Goal: Navigation & Orientation: Find specific page/section

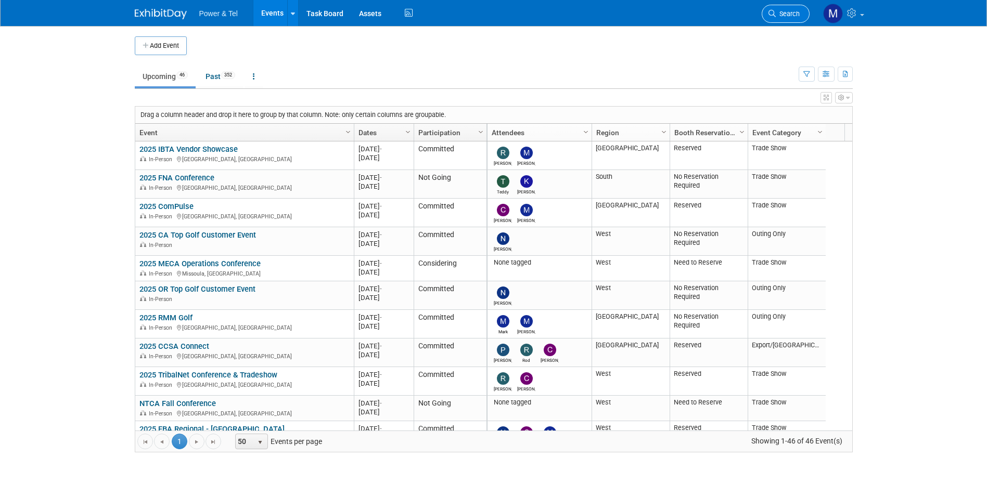
click at [531, 14] on icon at bounding box center [771, 13] width 7 height 7
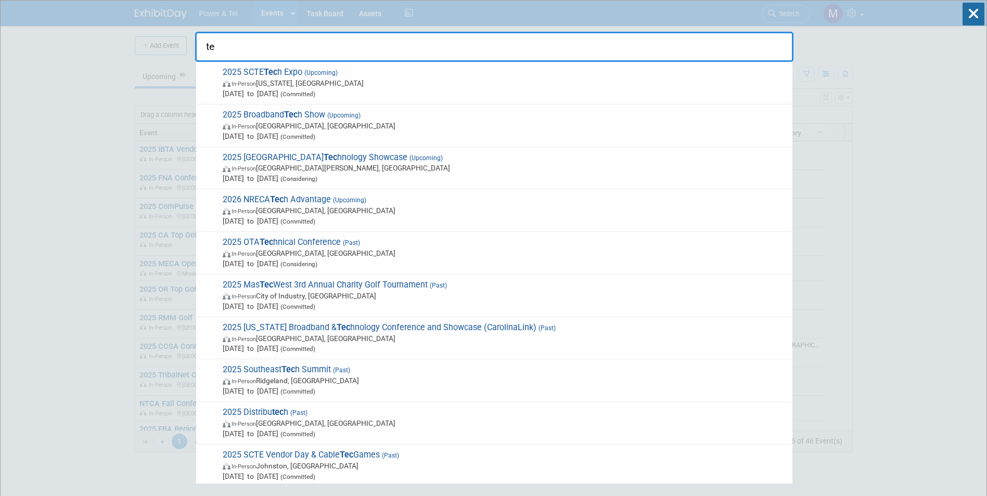
type input "t"
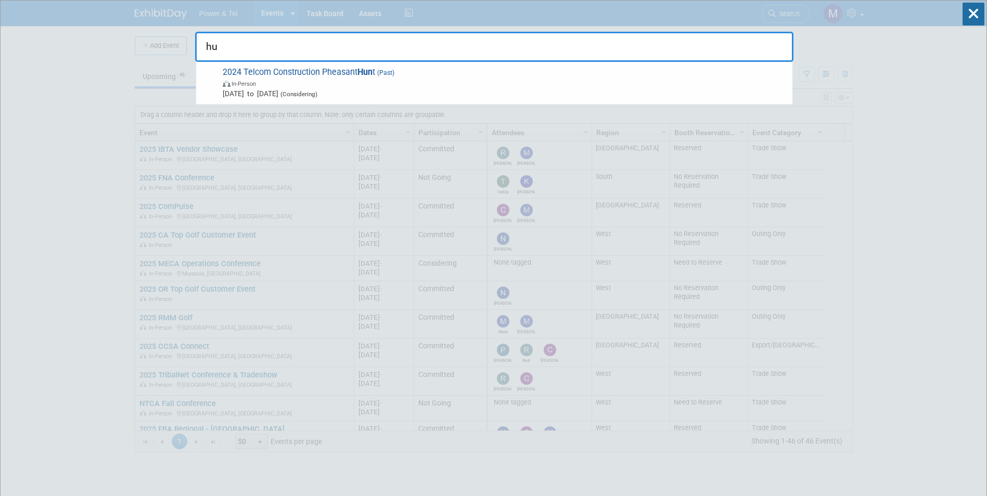
type input "h"
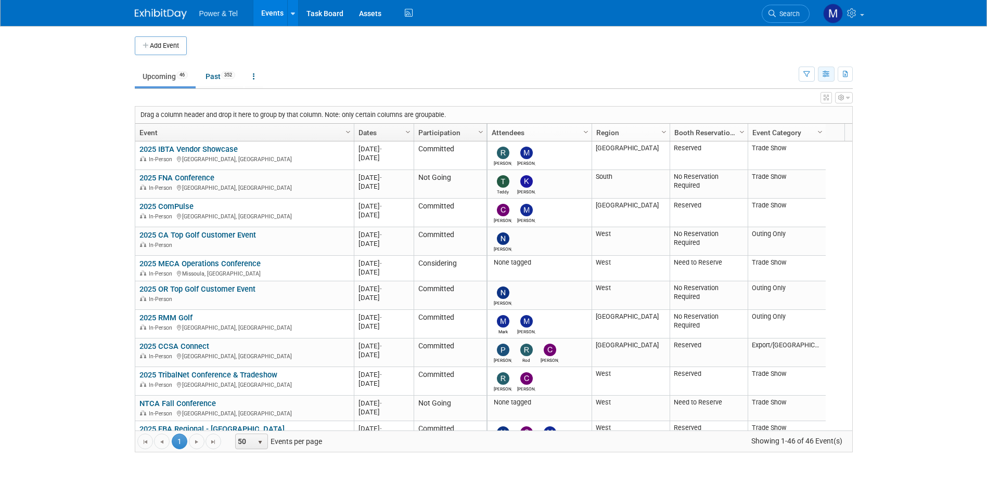
click at [531, 67] on button "button" at bounding box center [826, 74] width 17 height 15
click at [531, 115] on link "List View" at bounding box center [782, 110] width 87 height 15
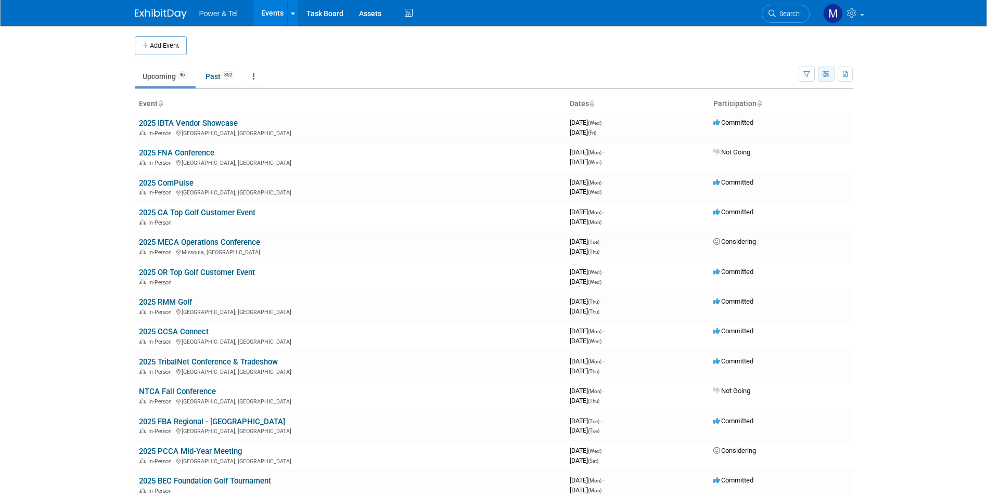
click at [820, 73] on button "button" at bounding box center [826, 74] width 17 height 15
click at [821, 120] on link "Detail View" at bounding box center [782, 126] width 87 height 15
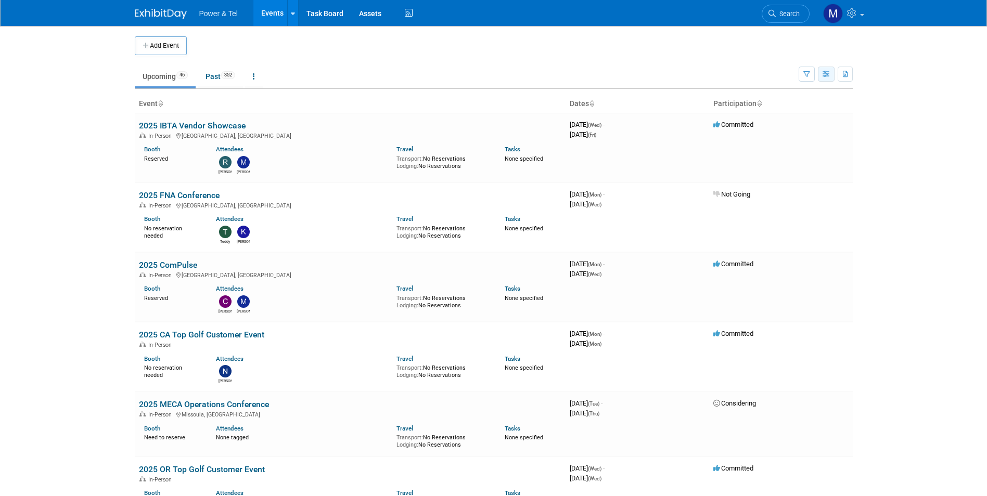
click at [824, 69] on button "button" at bounding box center [826, 74] width 17 height 15
click at [788, 139] on link "Calendar View" at bounding box center [782, 142] width 87 height 15
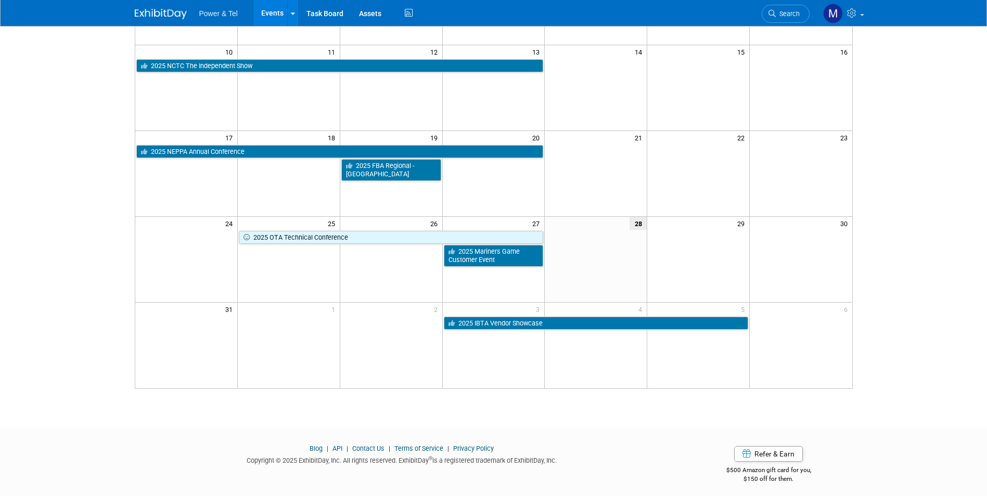
scroll to position [248, 0]
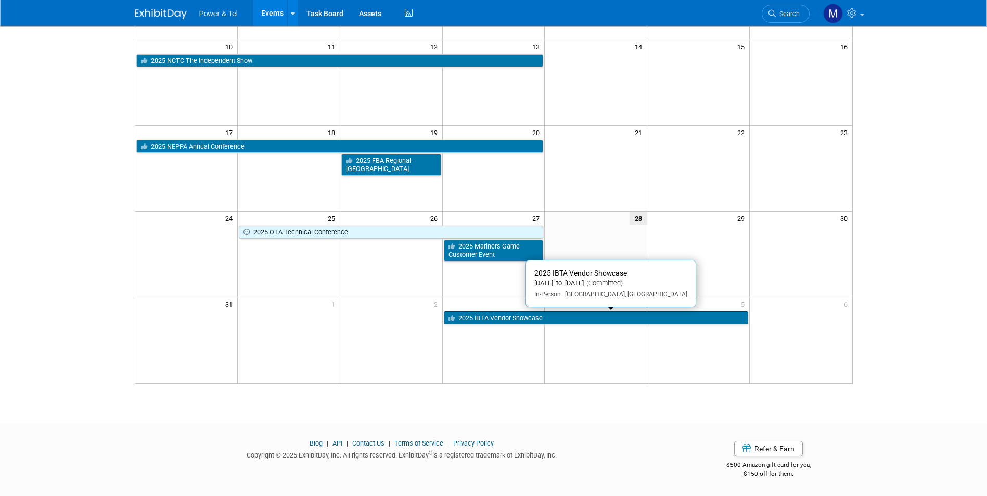
click at [569, 322] on link "2025 IBTA Vendor Showcase" at bounding box center [596, 319] width 305 height 14
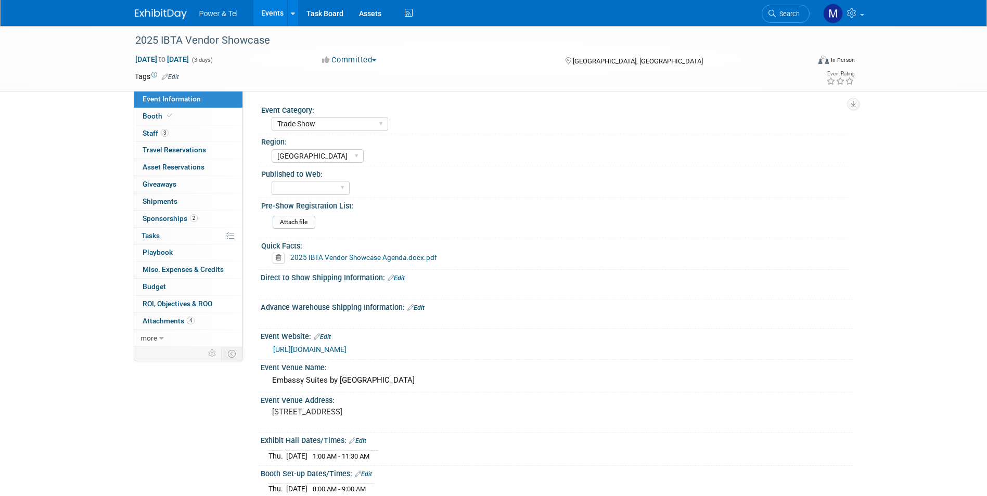
select select "Trade Show"
select select "Great Lakes"
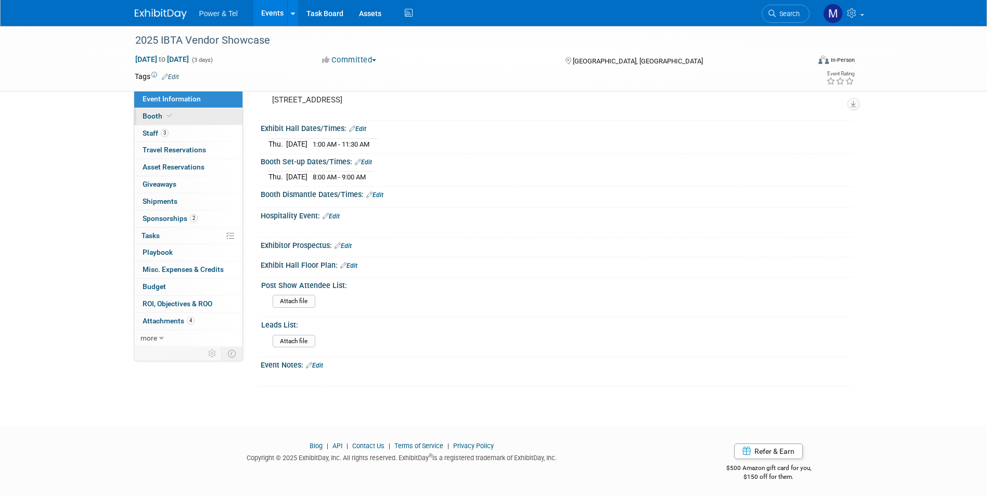
click at [220, 119] on link "Booth" at bounding box center [188, 116] width 108 height 17
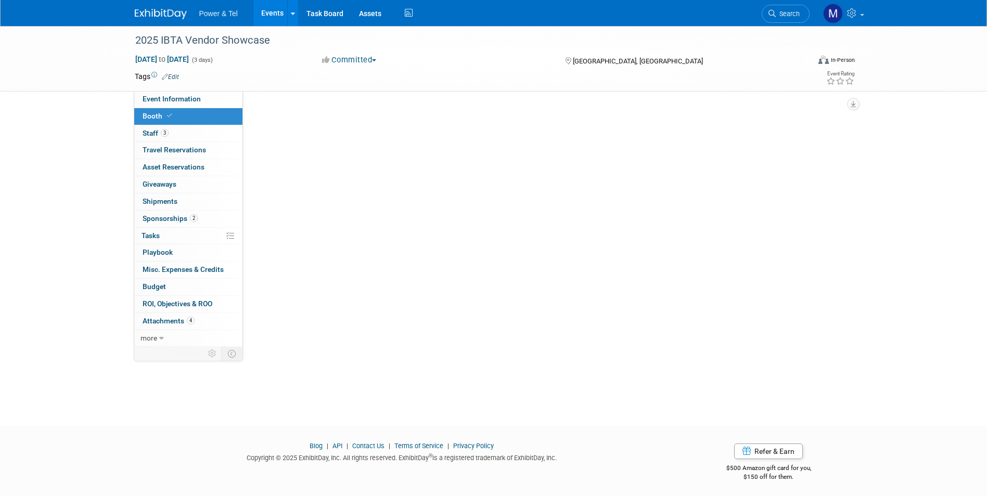
scroll to position [0, 0]
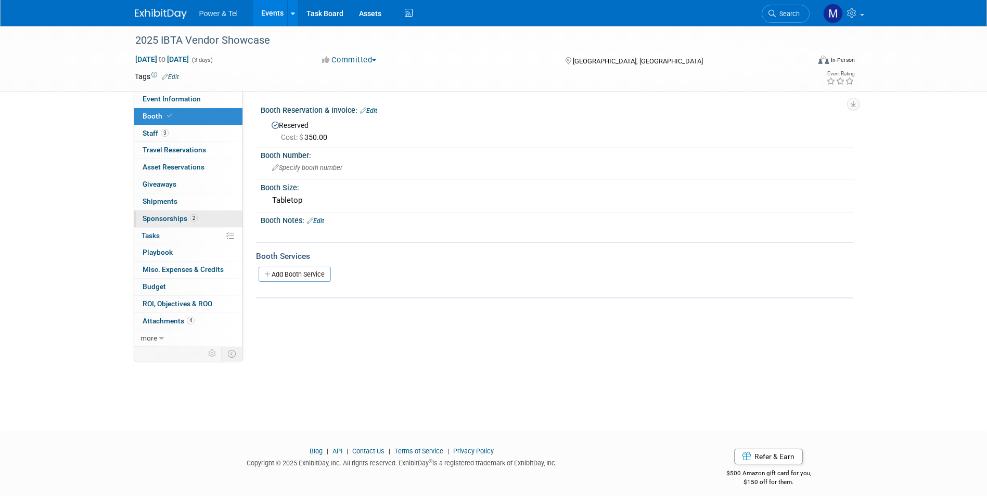
click at [153, 218] on span "Sponsorships 2" at bounding box center [170, 218] width 55 height 8
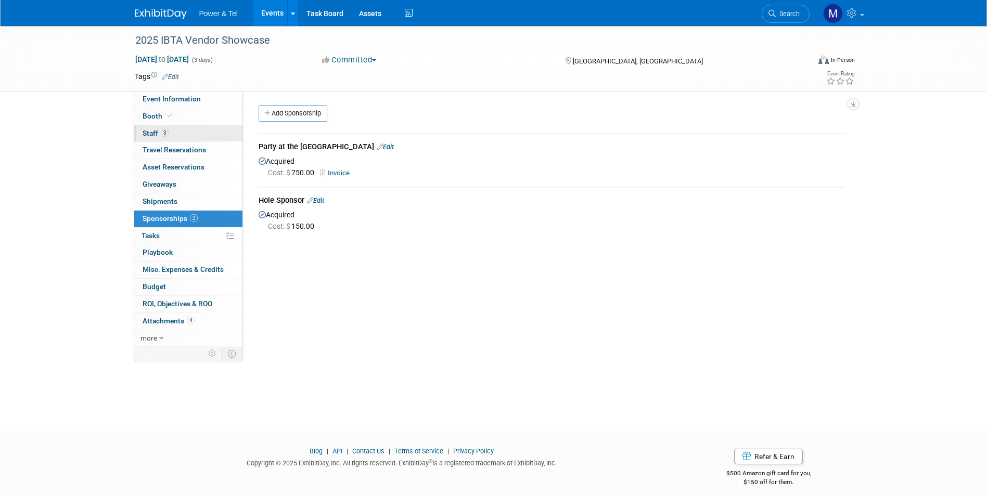
click at [157, 135] on span "Staff 3" at bounding box center [156, 133] width 26 height 8
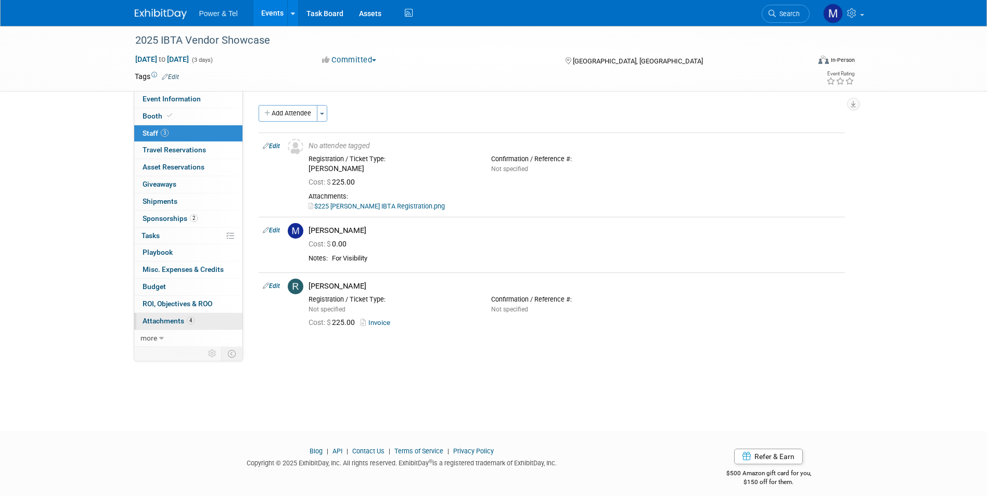
click at [175, 323] on span "Attachments 4" at bounding box center [169, 321] width 52 height 8
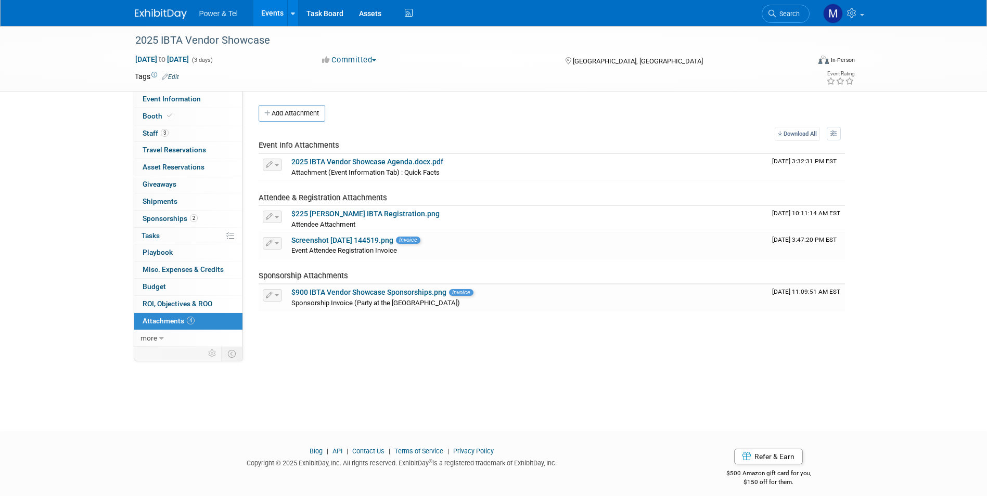
click at [173, 16] on img at bounding box center [161, 14] width 52 height 10
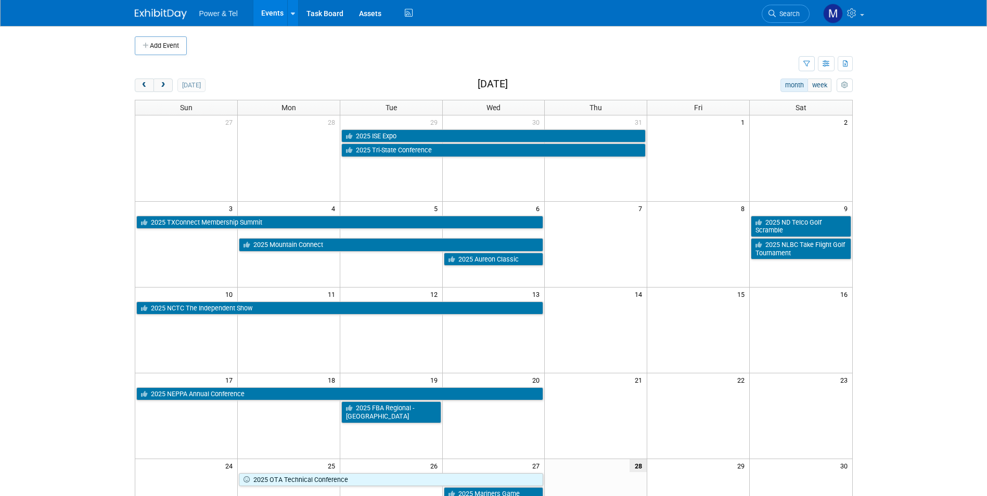
click at [168, 86] on button "next" at bounding box center [162, 86] width 19 height 14
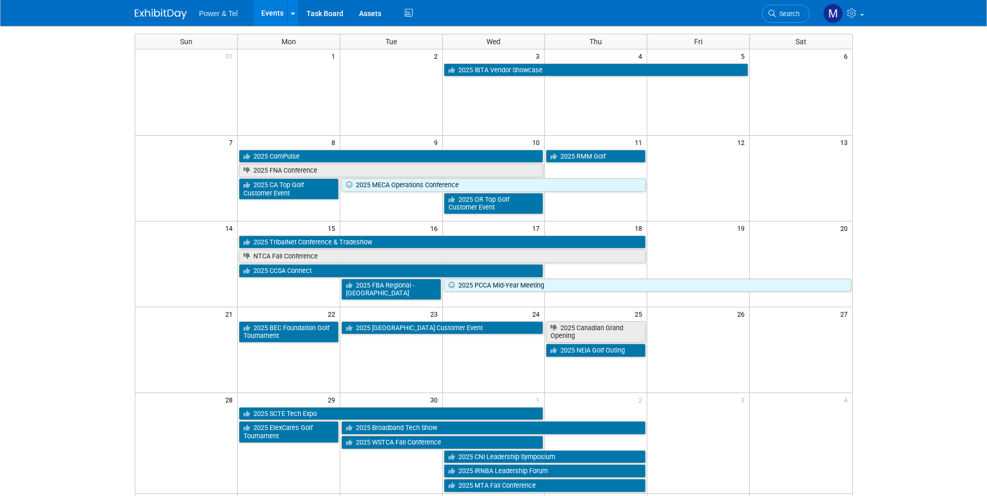
scroll to position [104, 0]
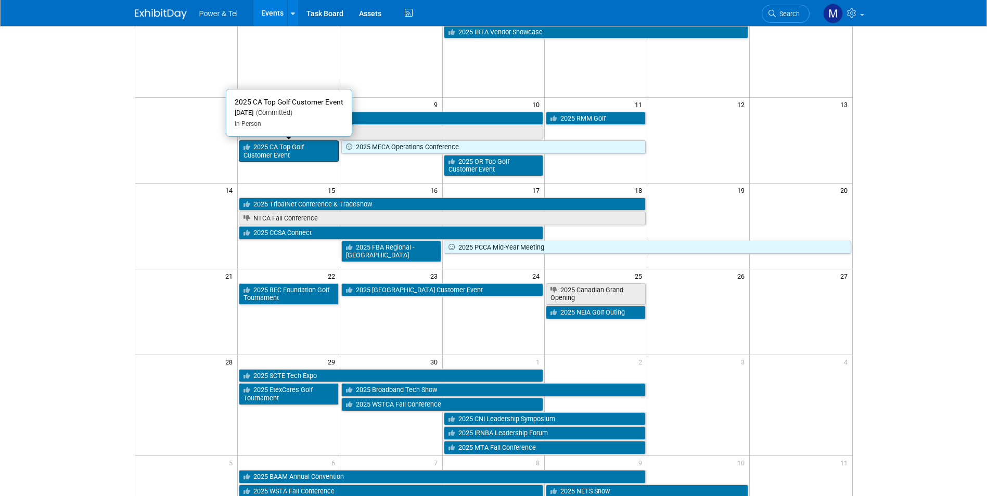
click at [312, 159] on link "2025 CA Top Golf Customer Event" at bounding box center [289, 150] width 100 height 21
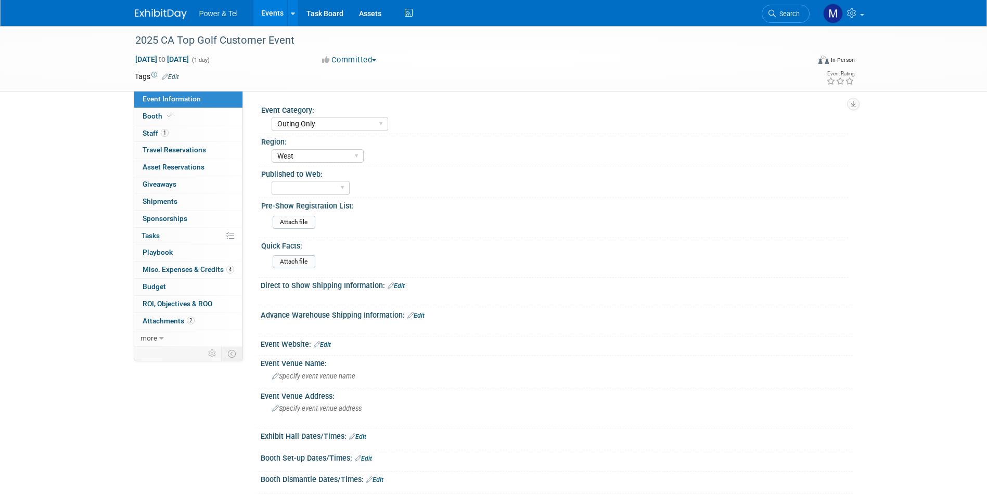
select select "Outing Only"
select select "West"
click at [270, 20] on link "Events" at bounding box center [272, 13] width 38 height 26
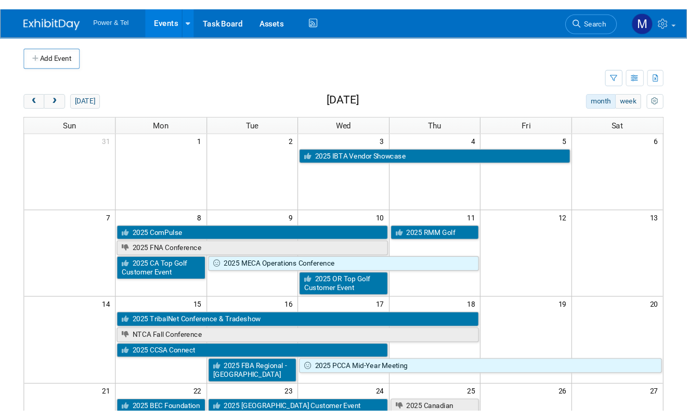
scroll to position [21, 0]
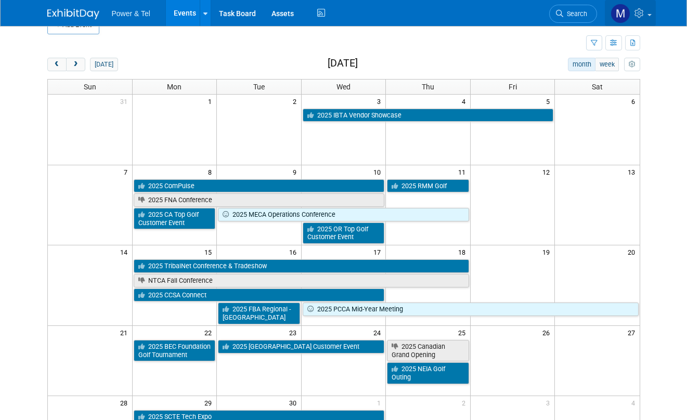
click at [644, 19] on link at bounding box center [630, 13] width 51 height 26
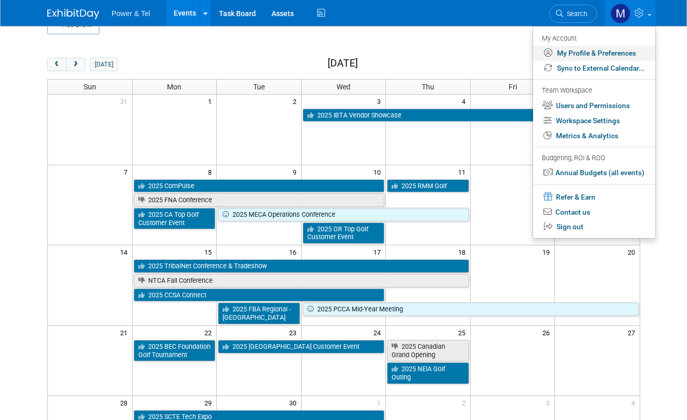
click at [603, 55] on link "My Profile & Preferences" at bounding box center [594, 53] width 122 height 15
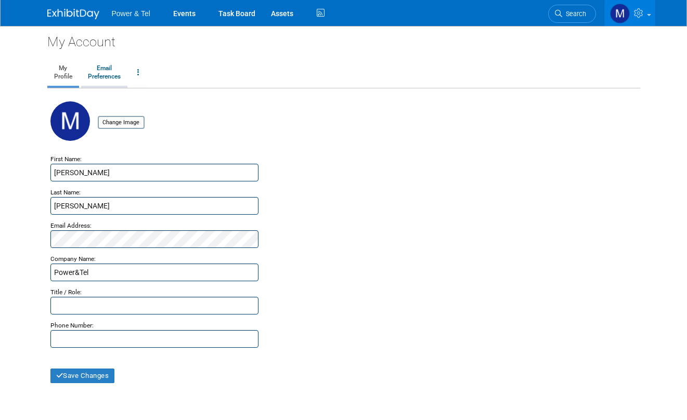
click at [100, 73] on link "Email Preferences" at bounding box center [104, 73] width 46 height 26
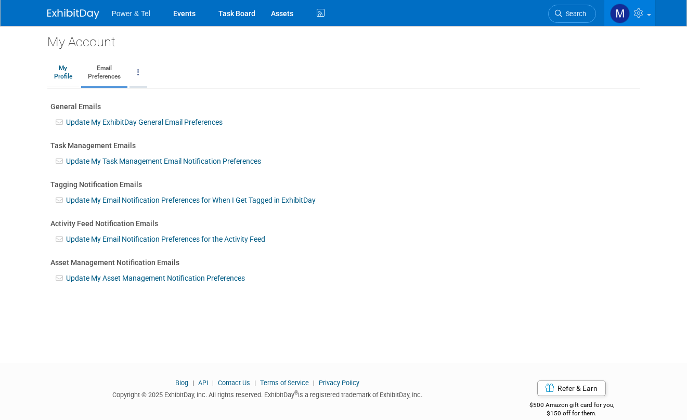
click at [142, 80] on link at bounding box center [139, 73] width 18 height 26
click at [622, 16] on img at bounding box center [620, 14] width 20 height 20
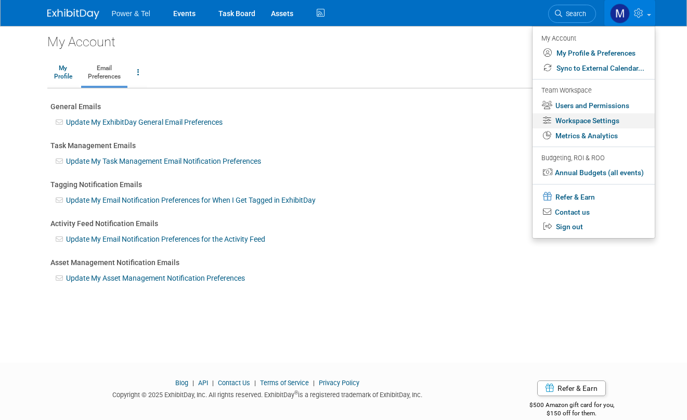
click at [603, 120] on link "Workspace Settings" at bounding box center [594, 120] width 122 height 15
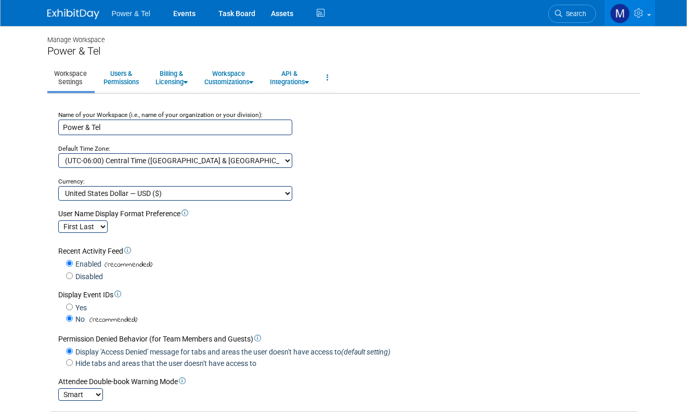
click at [142, 10] on span "Power & Tel" at bounding box center [131, 13] width 38 height 8
click at [83, 16] on img at bounding box center [73, 14] width 52 height 10
